Goal: Communication & Community: Answer question/provide support

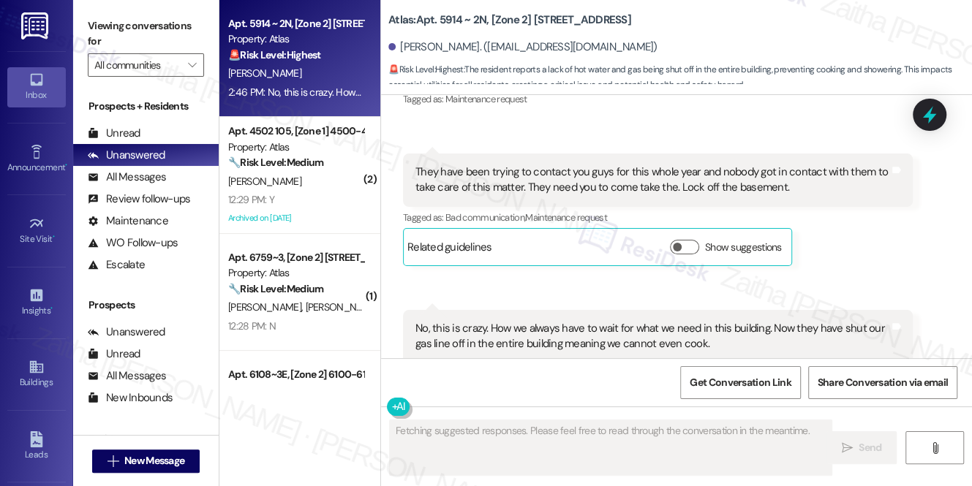
scroll to position [3941, 0]
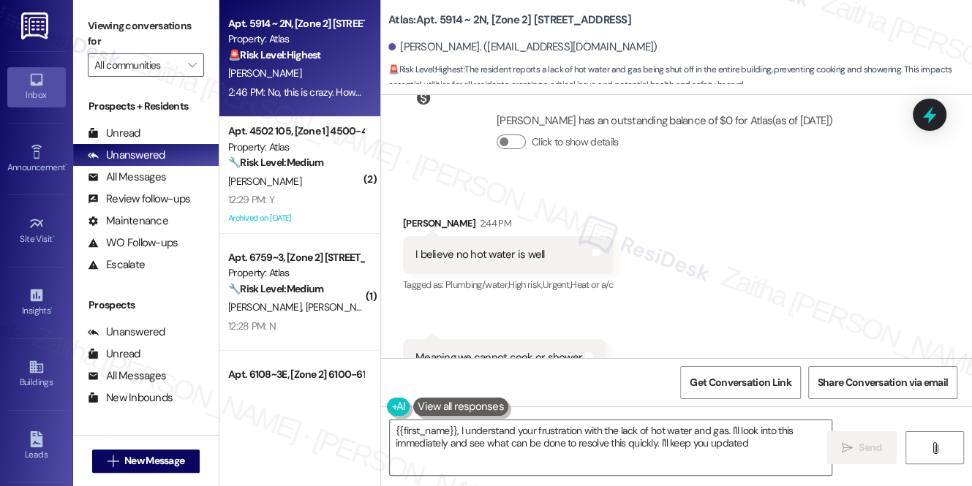
type textarea "{{first_name}}, I understand your frustration with the lack of hot water and ga…"
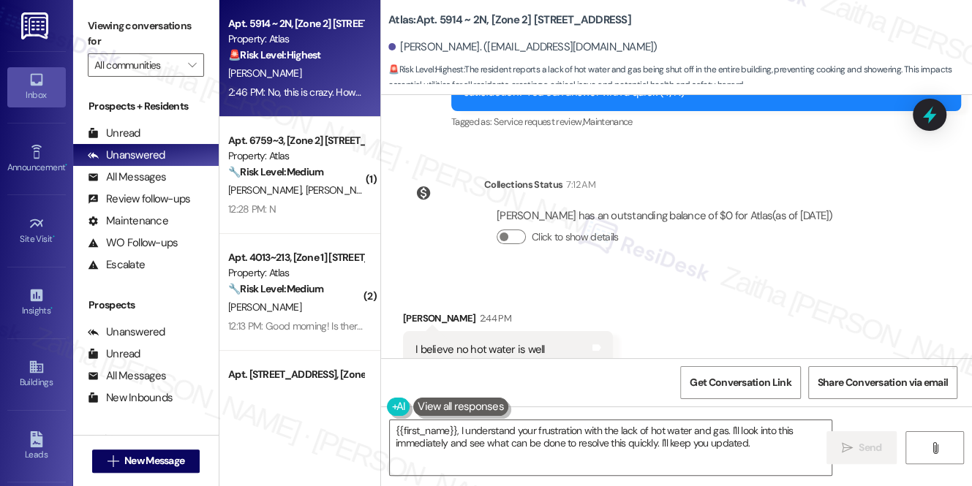
scroll to position [3609, 0]
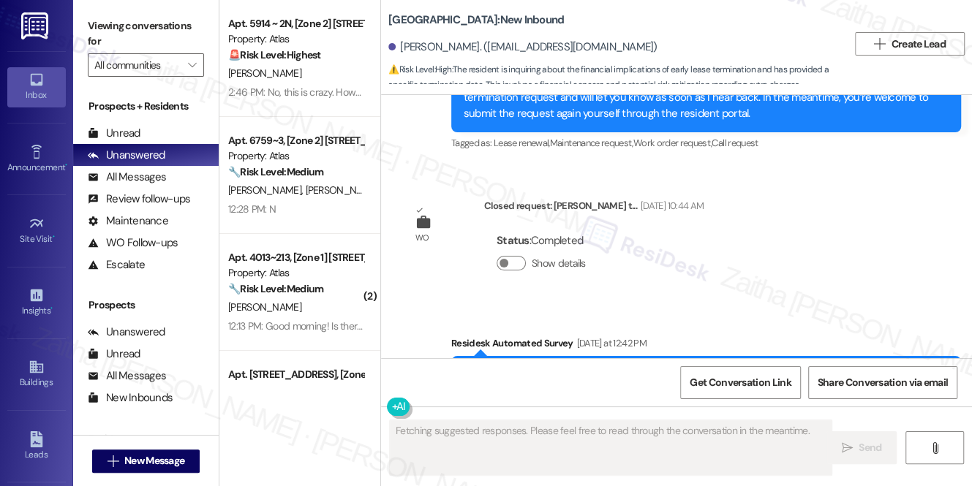
scroll to position [5252, 0]
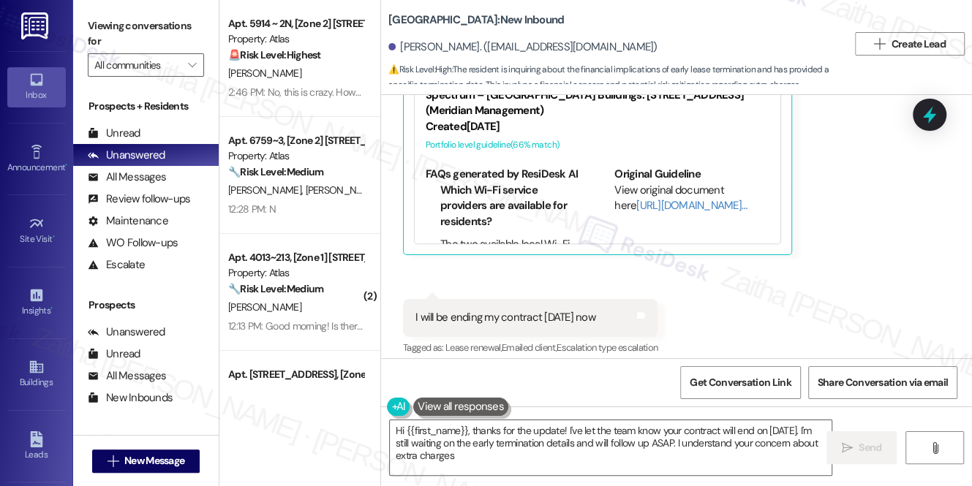
type textarea "Hi {{first_name}}, thanks for the update! I've let the team know your contract …"
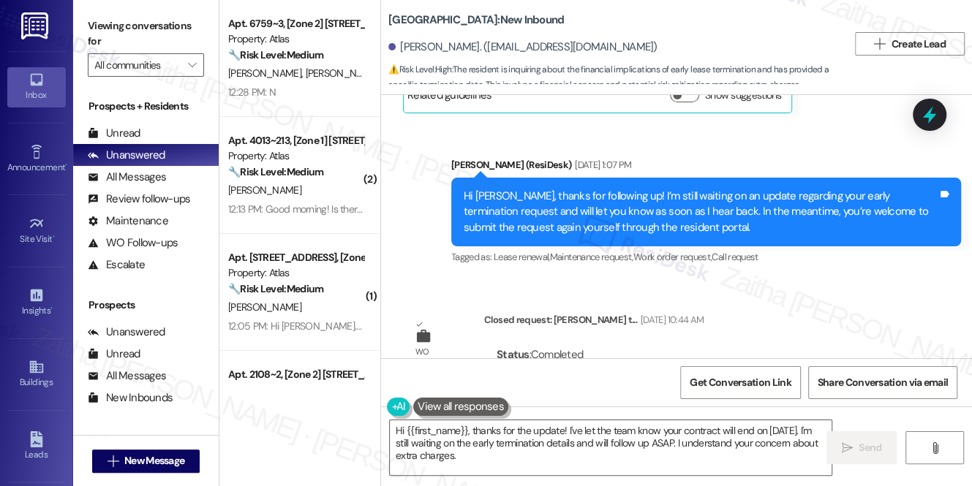
scroll to position [5768, 0]
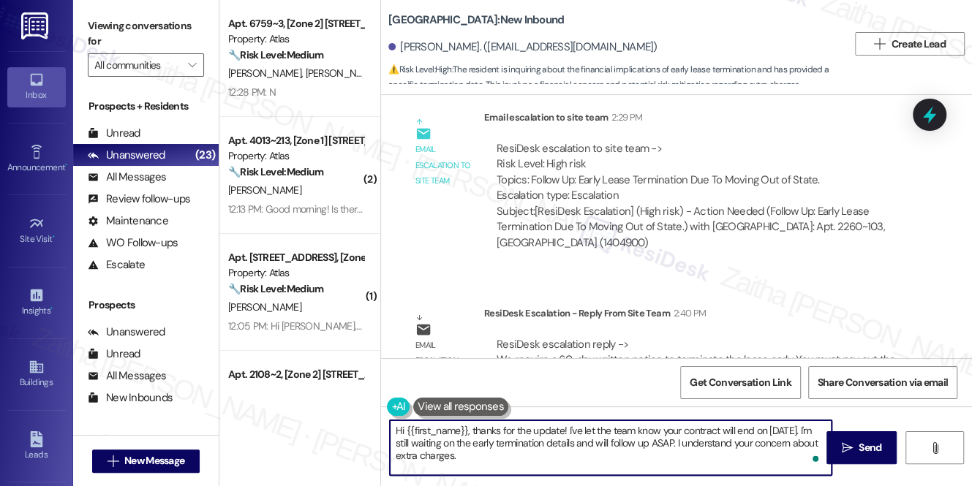
drag, startPoint x: 398, startPoint y: 430, endPoint x: 499, endPoint y: 461, distance: 106.2
click at [499, 461] on textarea "Hi {{first_name}}, thanks for the update! I've let the team know your contract …" at bounding box center [611, 447] width 442 height 55
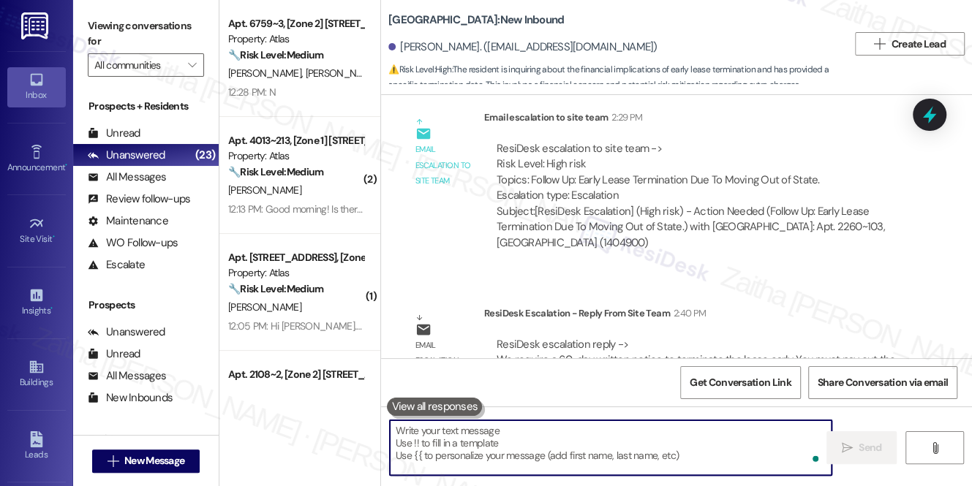
paste textarea "I received an update from the team. We require a 60-day written notice to termi…"
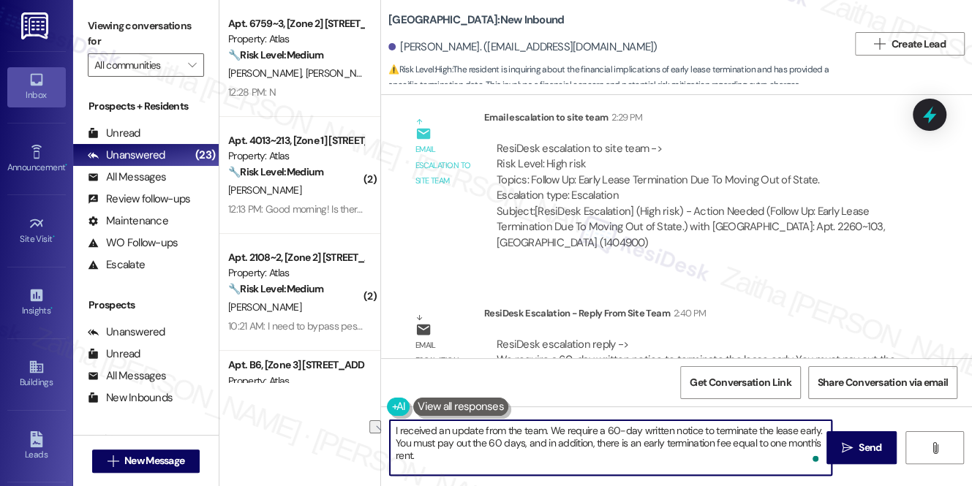
drag, startPoint x: 549, startPoint y: 427, endPoint x: 393, endPoint y: 422, distance: 156.6
click at [393, 422] on textarea "I received an update from the team. We require a 60-day written notice to termi…" at bounding box center [611, 447] width 442 height 55
click at [544, 428] on textarea "I received an update from the team. We require a 60-day written notice to termi…" at bounding box center [611, 447] width 442 height 55
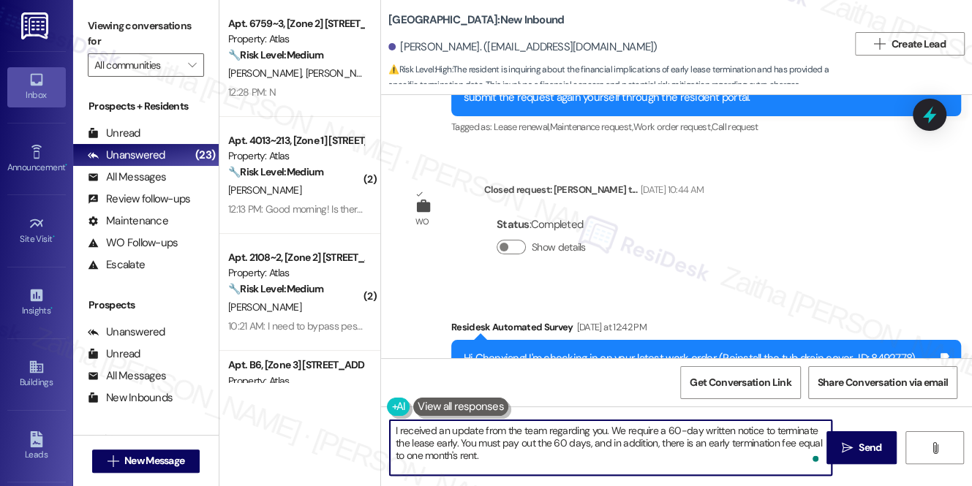
scroll to position [4771, 0]
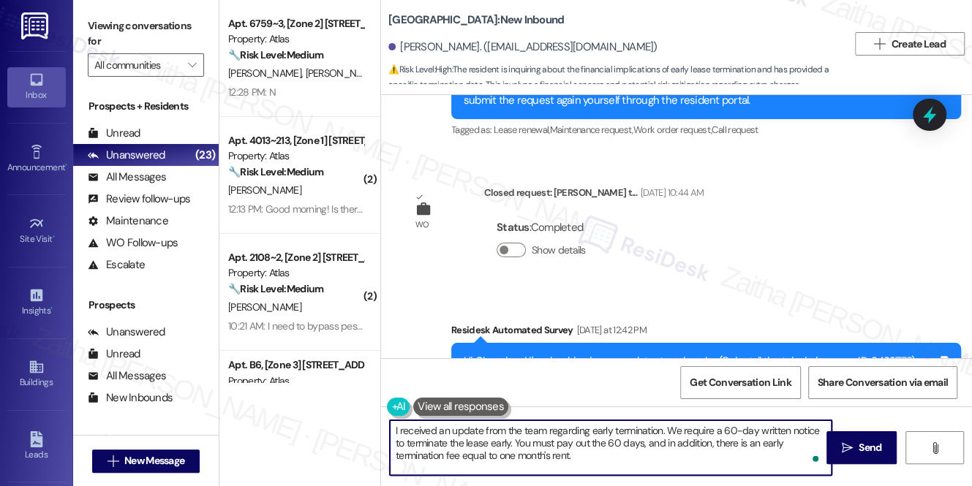
click at [611, 429] on textarea "I received an update from the team regarding early termination. We require a 60…" at bounding box center [611, 447] width 442 height 55
type textarea "I received an update from the team regarding early termination. We require a 60…"
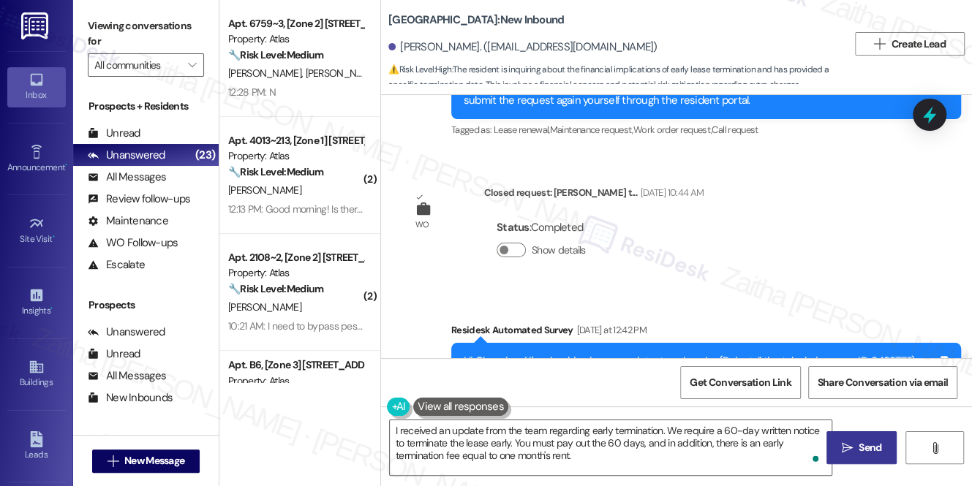
drag, startPoint x: 862, startPoint y: 450, endPoint x: 850, endPoint y: 431, distance: 22.7
click at [862, 450] on span "Send" at bounding box center [869, 447] width 23 height 15
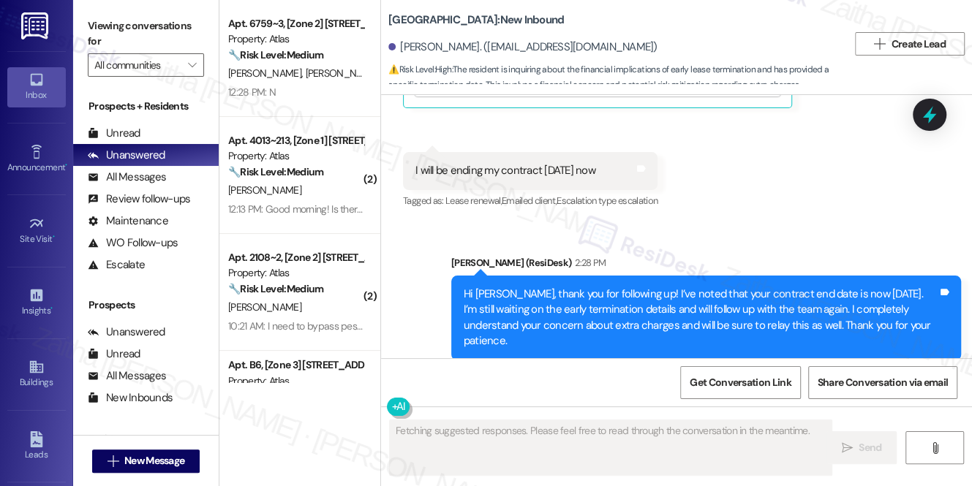
scroll to position [5584, 0]
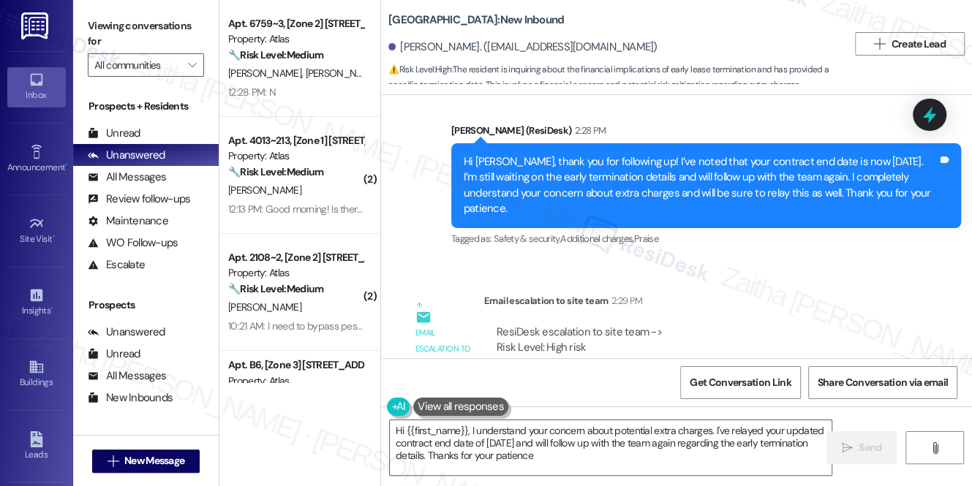
type textarea "Hi {{first_name}}, I understand your concern about potential extra charges. I'v…"
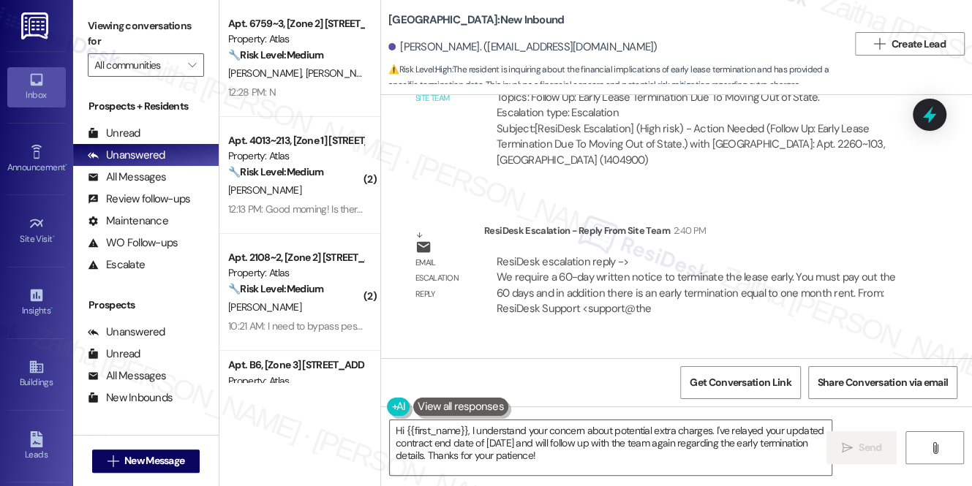
scroll to position [5923, 0]
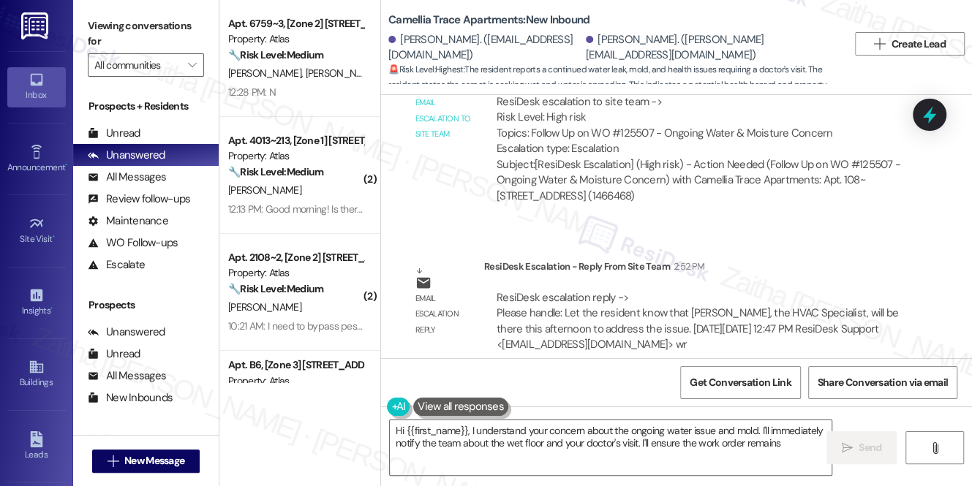
scroll to position [1854, 0]
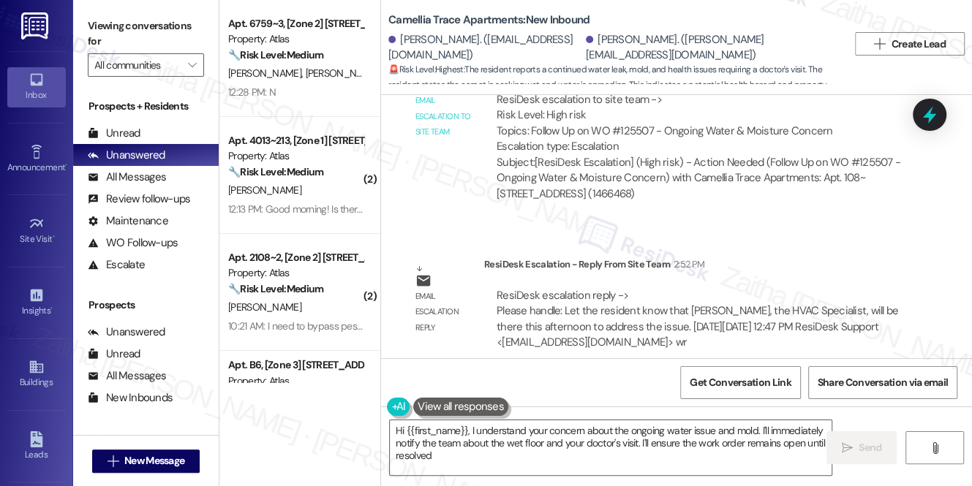
type textarea "Hi {{first_name}}, I understand your concern about the ongoing water issue and …"
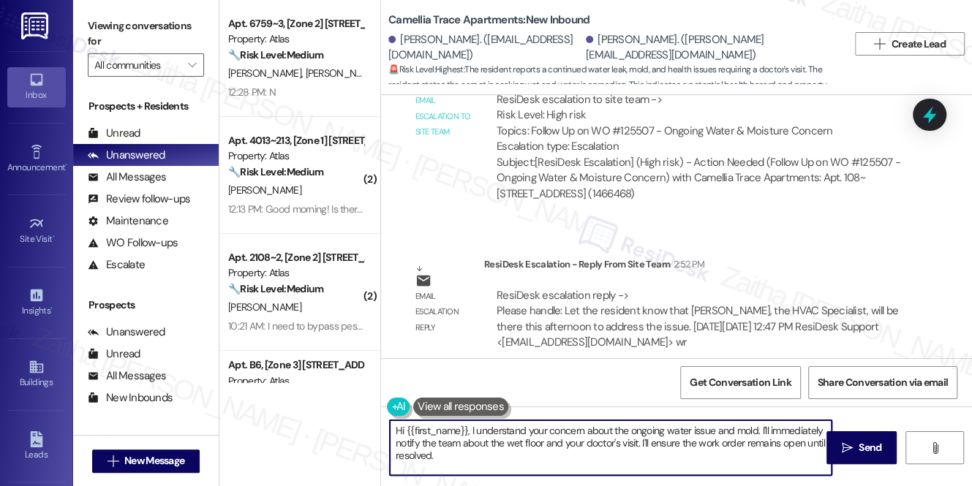
drag, startPoint x: 395, startPoint y: 429, endPoint x: 488, endPoint y: 462, distance: 98.5
click at [488, 462] on textarea "Hi {{first_name}}, I understand your concern about the ongoing water issue and …" at bounding box center [611, 447] width 442 height 55
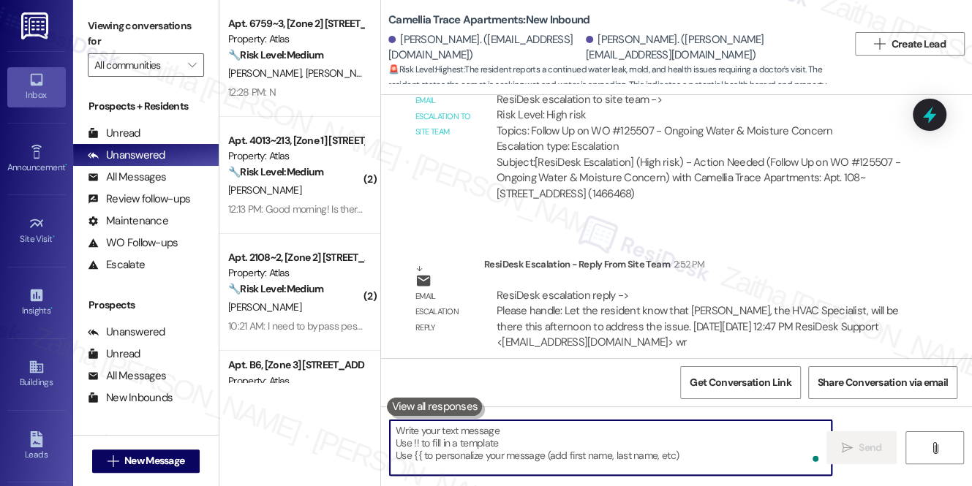
paste textarea "I just wanted to share a quick update from the team: Jeremy, our HVAC specialis…"
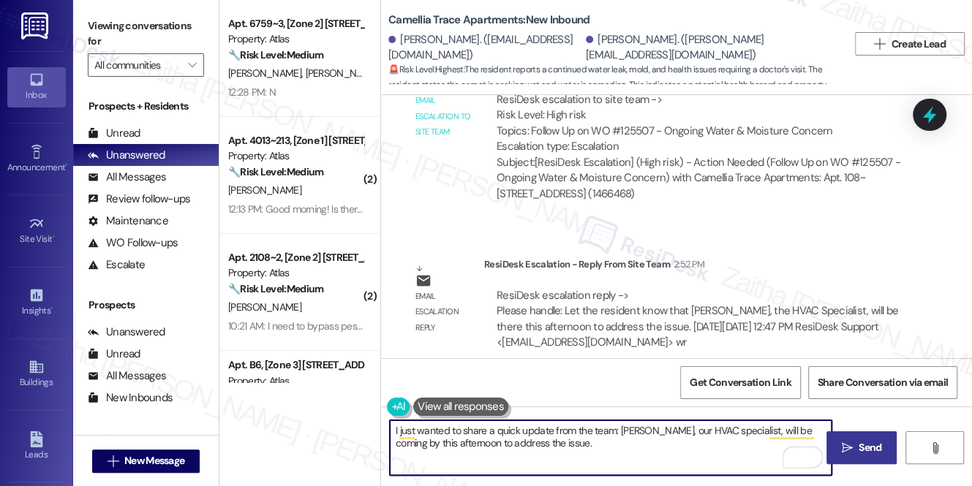
type textarea "I just wanted to share a quick update from the team: [PERSON_NAME], our HVAC sp…"
click at [876, 449] on span "Send" at bounding box center [869, 447] width 23 height 15
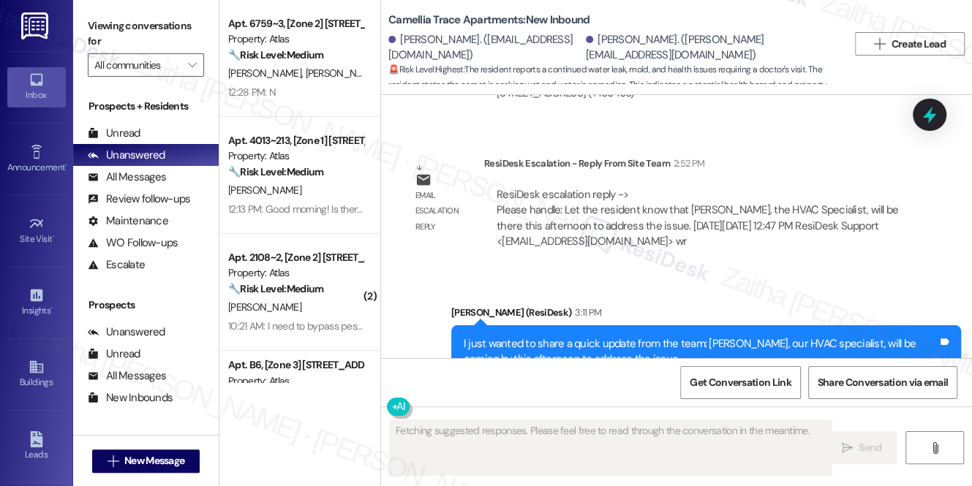
scroll to position [1993, 0]
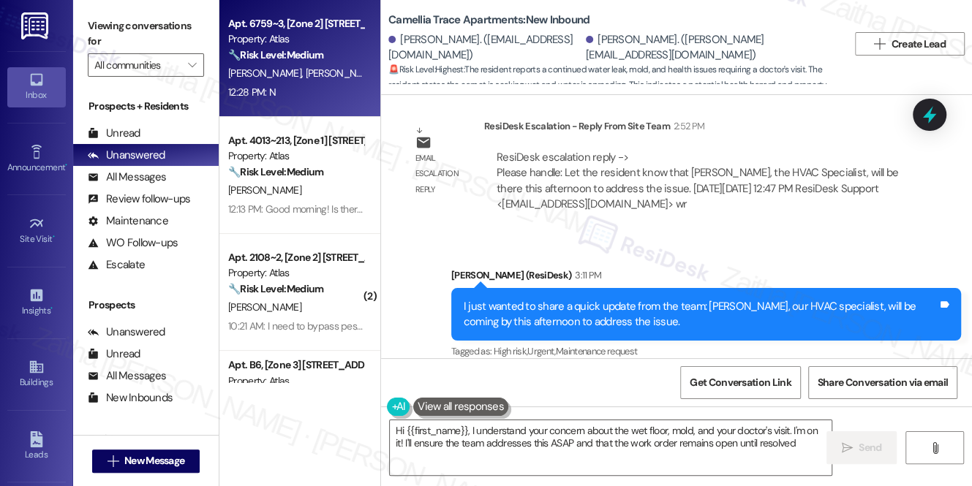
type textarea "Hi {{first_name}}, I understand your concern about the wet floor, mold, and you…"
